Goal: Task Accomplishment & Management: Manage account settings

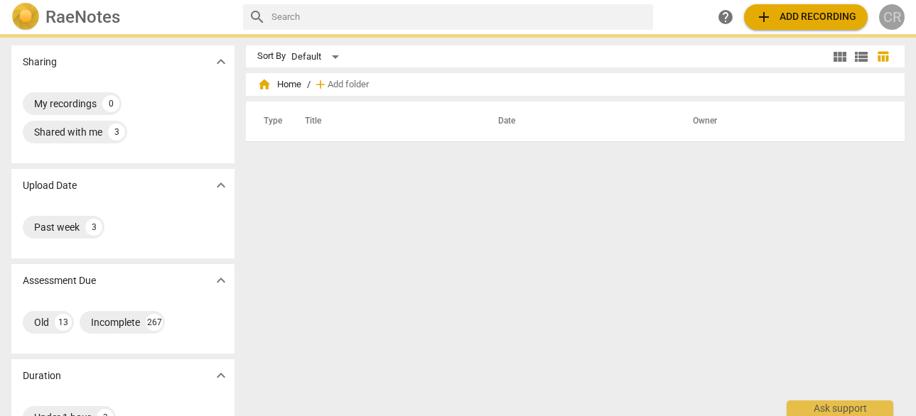
click at [891, 22] on div "CR" at bounding box center [892, 17] width 26 height 26
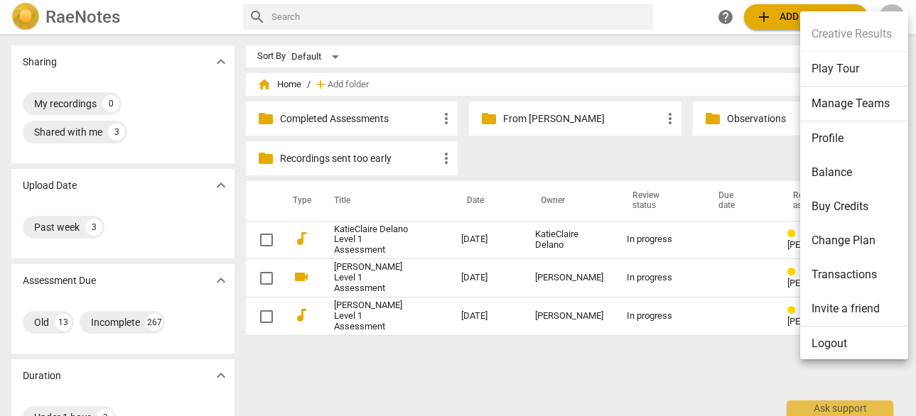
click at [597, 10] on div at bounding box center [458, 208] width 916 height 416
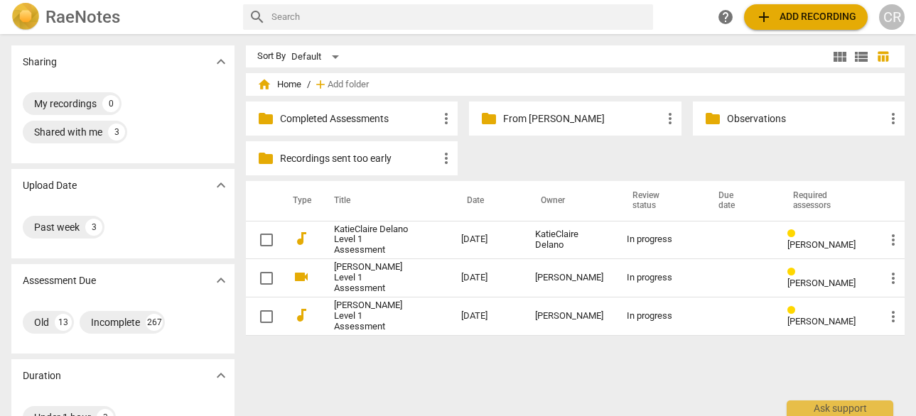
click at [893, 13] on div "CR" at bounding box center [892, 17] width 26 height 26
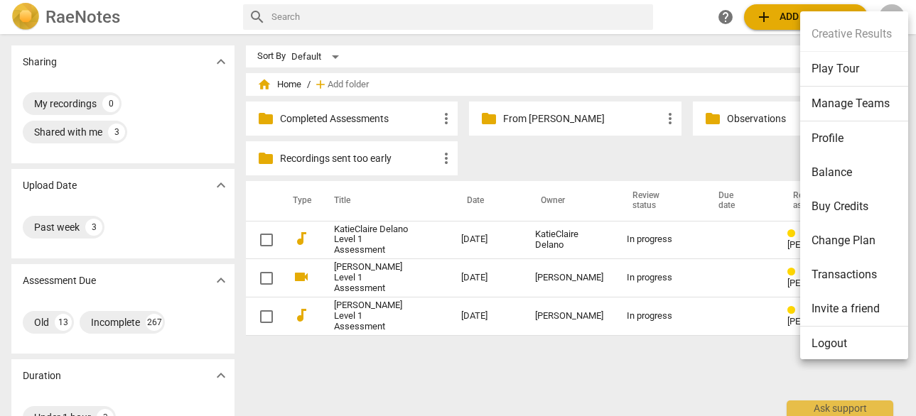
click at [874, 104] on li "Manage Teams" at bounding box center [856, 104] width 113 height 35
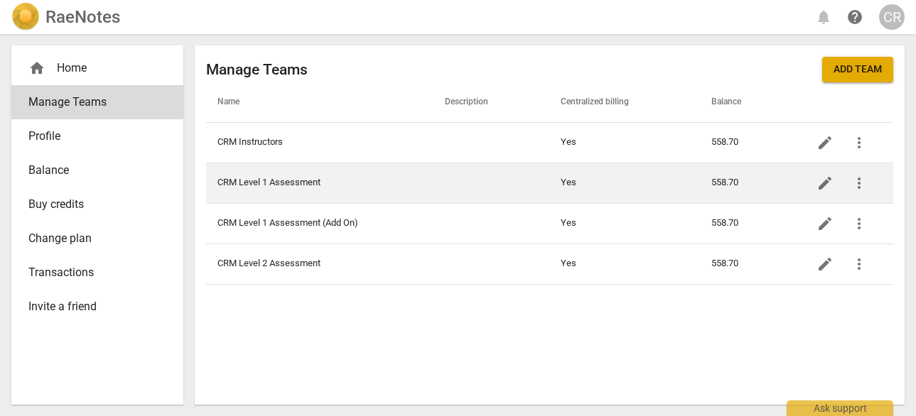
click at [411, 185] on td "CRM Level 1 Assessment" at bounding box center [319, 183] width 227 height 40
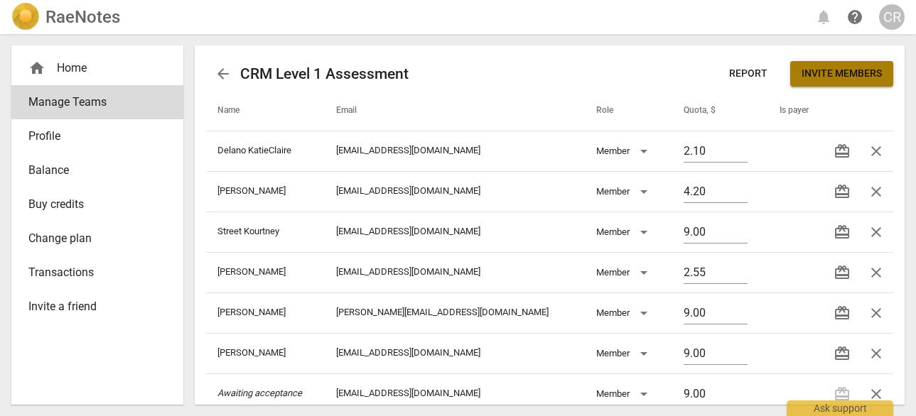
click at [841, 73] on span "Invite members" at bounding box center [841, 74] width 80 height 14
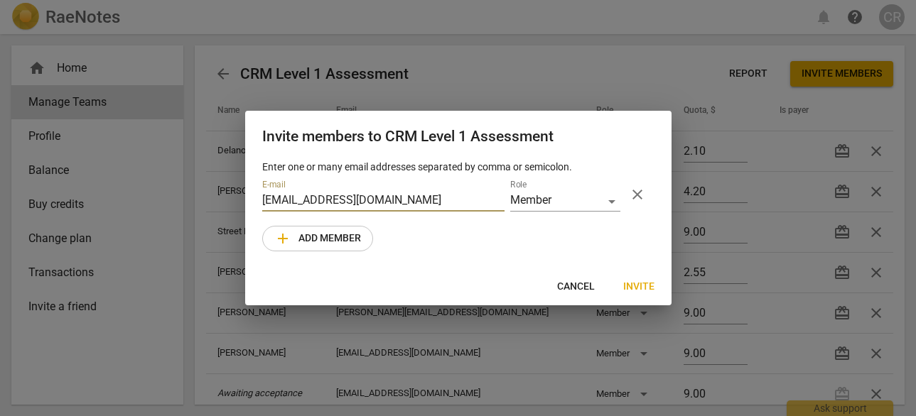
type input "[EMAIL_ADDRESS][DOMAIN_NAME]"
click at [644, 283] on span "Invite" at bounding box center [638, 287] width 31 height 14
